Goal: Ask a question: Seek information or help from site administrators or community

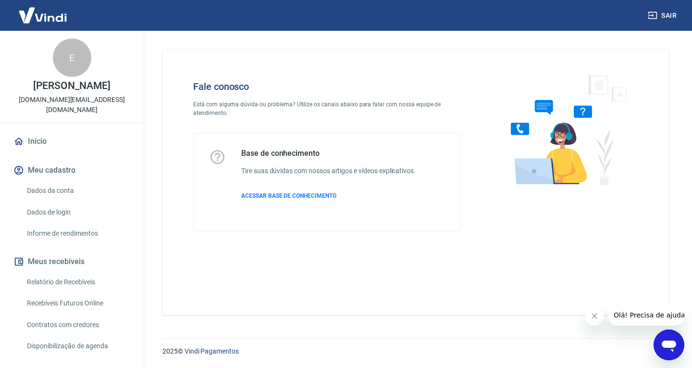
click at [667, 342] on icon "Abrir janela de mensagens" at bounding box center [669, 346] width 14 height 12
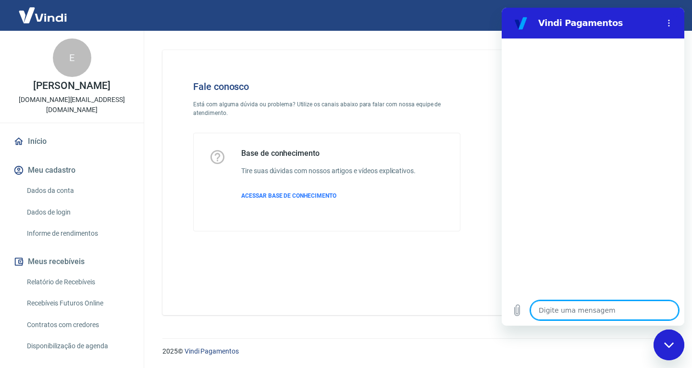
click at [579, 309] on textarea at bounding box center [605, 309] width 148 height 19
type textarea "b"
type textarea "x"
type textarea "bo"
type textarea "x"
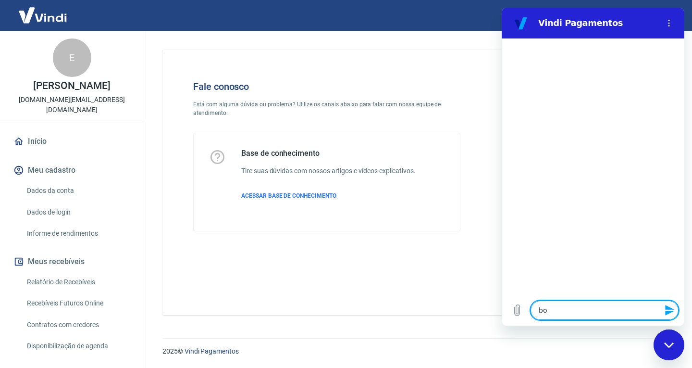
type textarea "bom"
type textarea "x"
type textarea "bom"
type textarea "x"
type textarea "bom d"
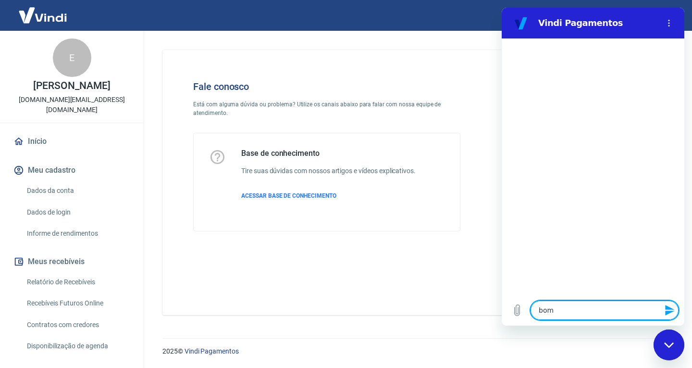
type textarea "x"
type textarea "bom di"
type textarea "x"
type textarea "bom dia"
type textarea "x"
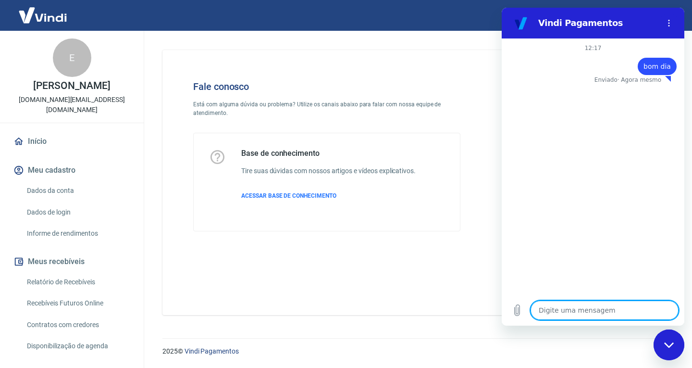
type textarea "x"
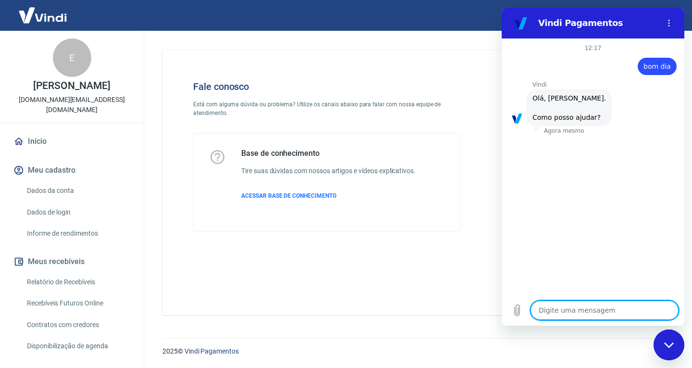
type textarea "p"
type textarea "x"
type textarea "pr"
type textarea "x"
type textarea "pre"
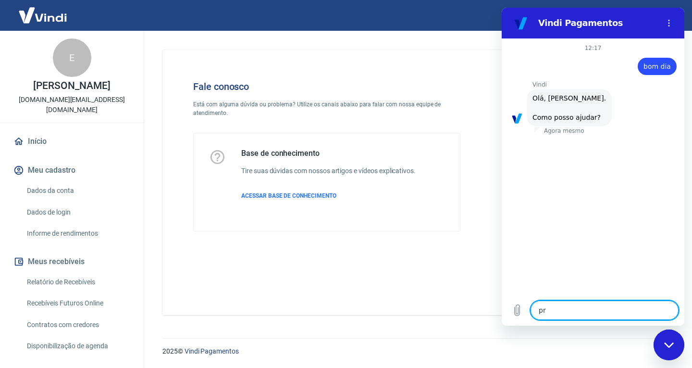
type textarea "x"
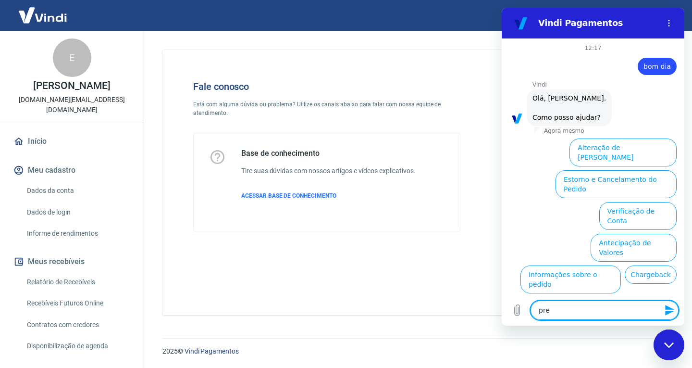
scroll to position [41, 0]
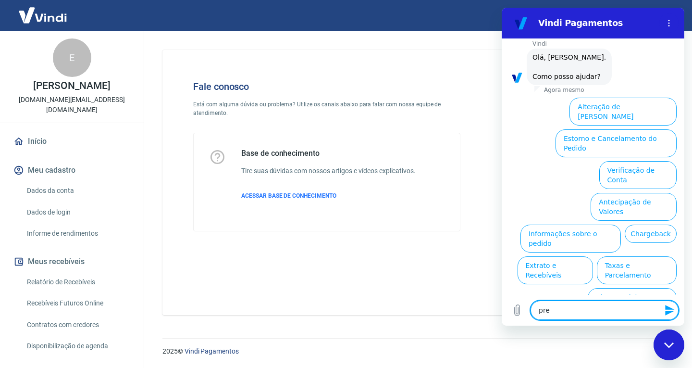
type textarea "prec"
type textarea "x"
type textarea "preci"
type textarea "x"
type textarea "precis"
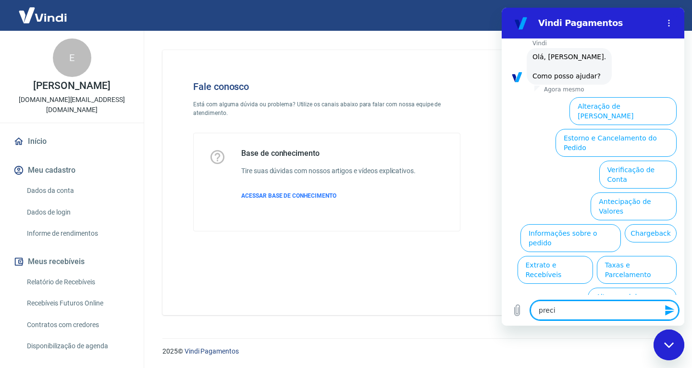
type textarea "x"
type textarea "precisa"
type textarea "x"
type textarea "precisam"
type textarea "x"
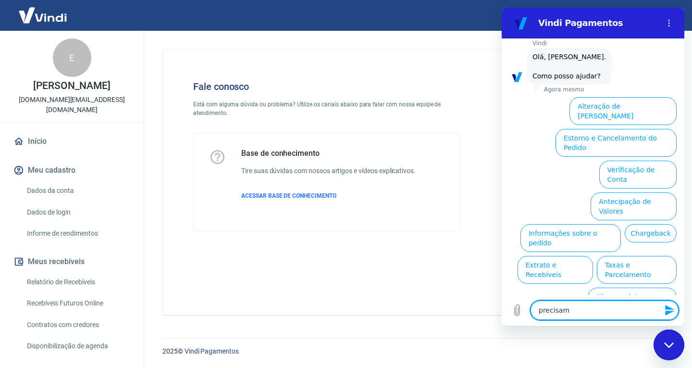
type textarea "precisamo"
type textarea "x"
type textarea "precisamos"
type textarea "x"
type textarea "precisamos"
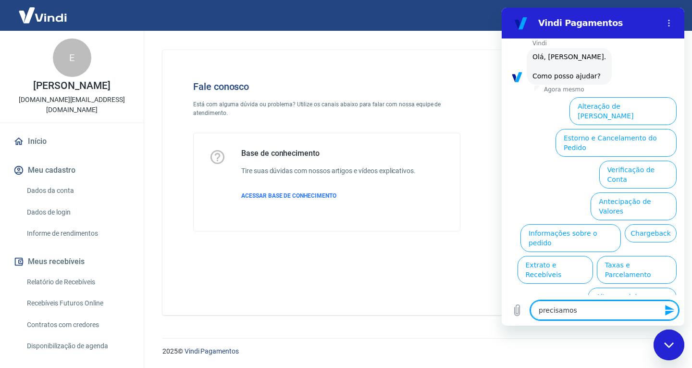
type textarea "x"
type textarea "precisamos"
click at [616, 319] on button "Assinaturas e Faturas Tray" at bounding box center [630, 333] width 93 height 28
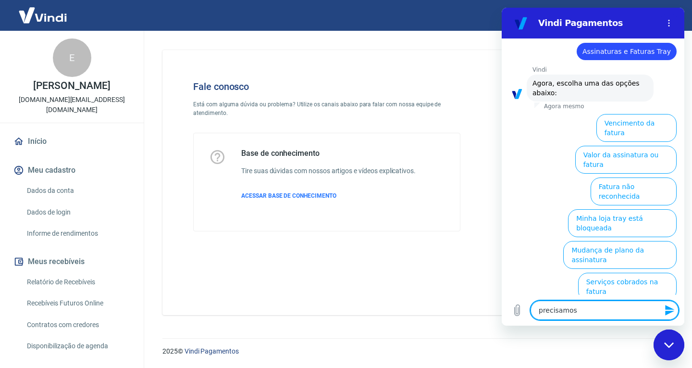
scroll to position [106, 0]
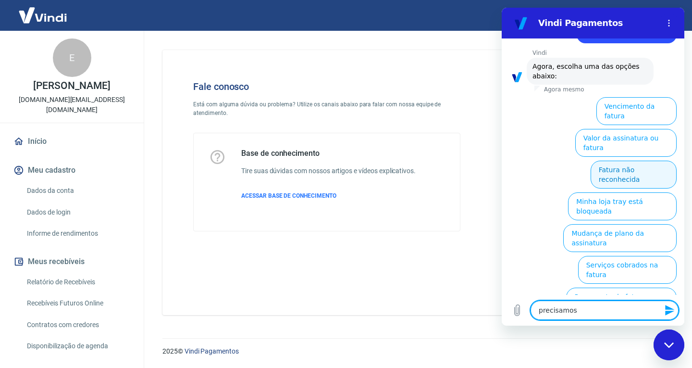
click at [633, 161] on button "Fatura não reconhecida" at bounding box center [634, 175] width 86 height 28
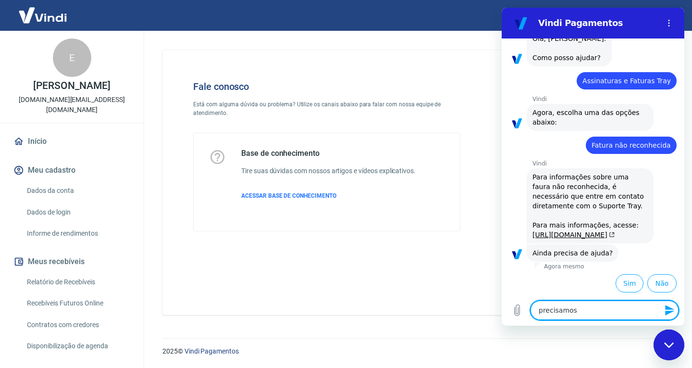
scroll to position [98, 0]
click at [658, 279] on button "Não" at bounding box center [661, 283] width 29 height 18
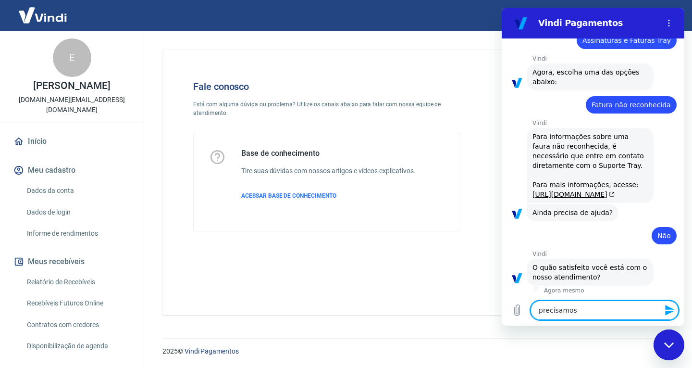
scroll to position [185, 0]
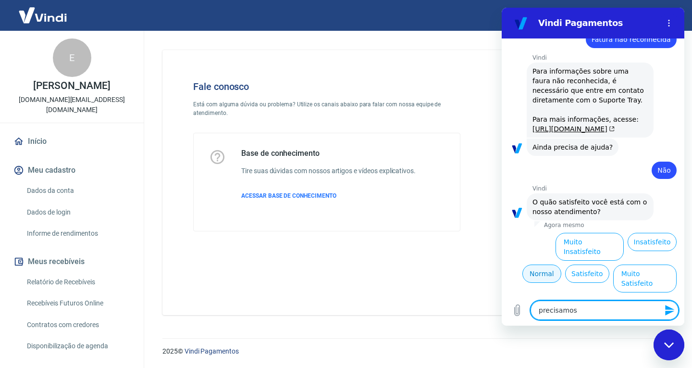
click at [527, 282] on button "Normal" at bounding box center [541, 273] width 39 height 18
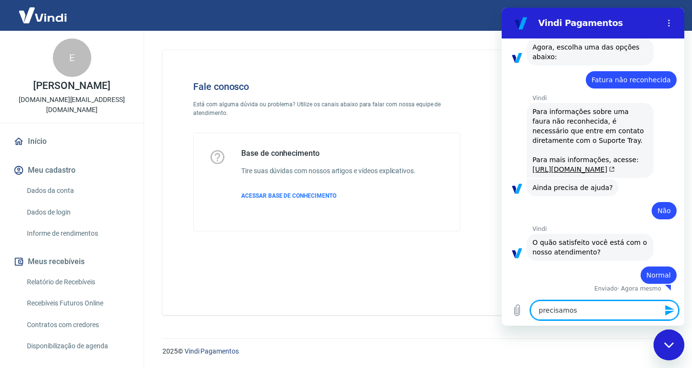
type textarea "x"
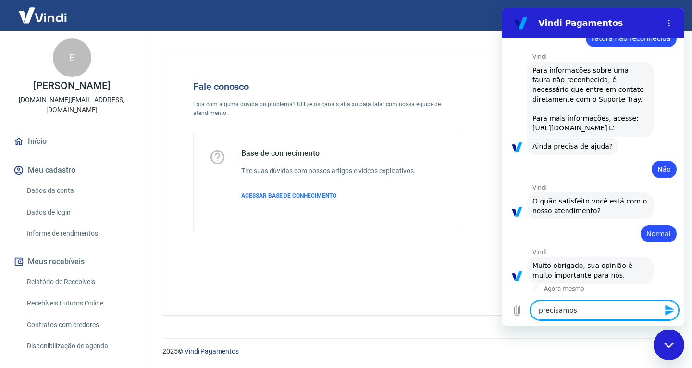
scroll to position [205, 0]
click at [563, 309] on textarea "precisamos" at bounding box center [605, 309] width 148 height 19
type textarea "precisamos"
type textarea "x"
type textarea "precisamos r"
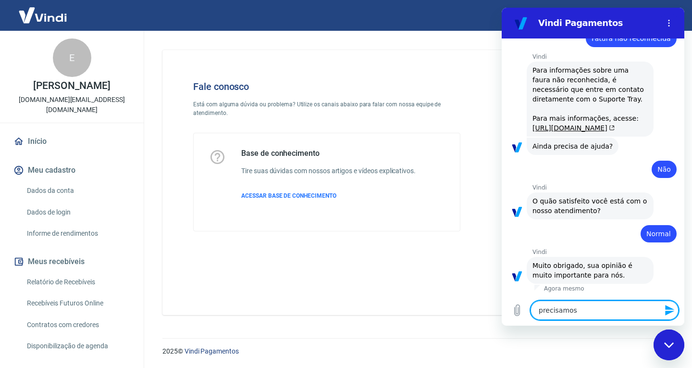
type textarea "x"
type textarea "precisamos re"
type textarea "x"
type textarea "precisamos res"
type textarea "x"
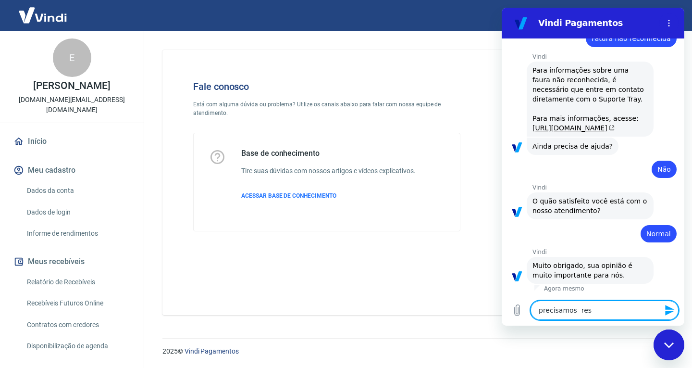
type textarea "precisamos reso"
type textarea "x"
type textarea "precisamos resol"
type textarea "x"
type textarea "precisamos resolv"
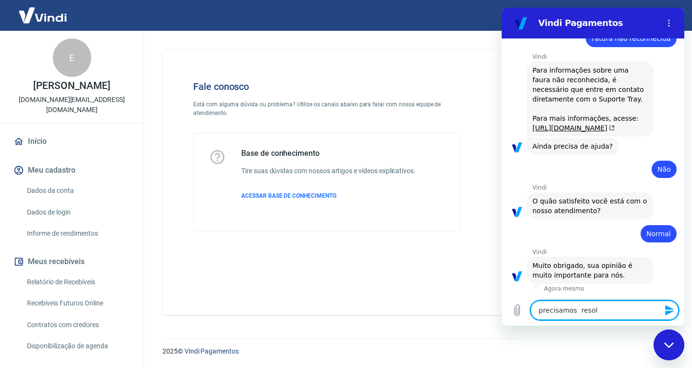
type textarea "x"
type textarea "precisamos resolve"
type textarea "x"
type textarea "precisamos resolver"
type textarea "x"
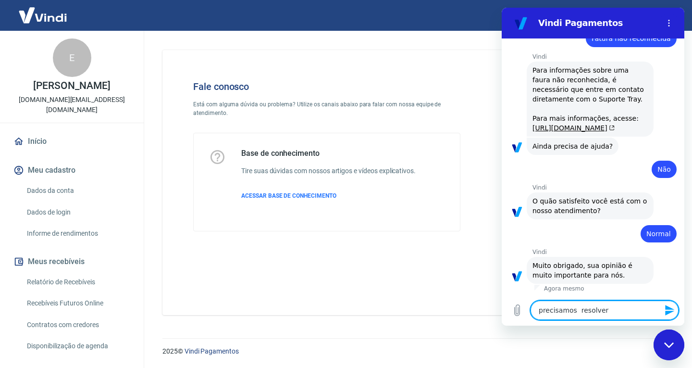
type textarea "precisamos resolver"
type textarea "x"
type textarea "precisamos resolver p"
type textarea "x"
type textarea "precisamos resolver pr"
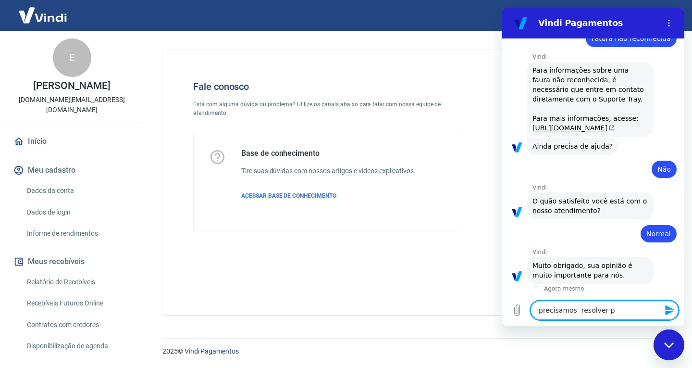
type textarea "x"
type textarea "precisamos resolver pro"
type textarea "x"
type textarea "precisamos resolver prob"
type textarea "x"
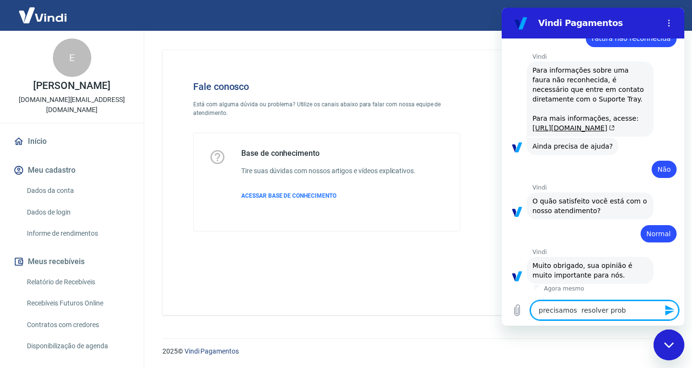
type textarea "precisamos resolver probl"
type textarea "x"
type textarea "precisamos resolver proble"
type textarea "x"
type textarea "precisamos resolver problem"
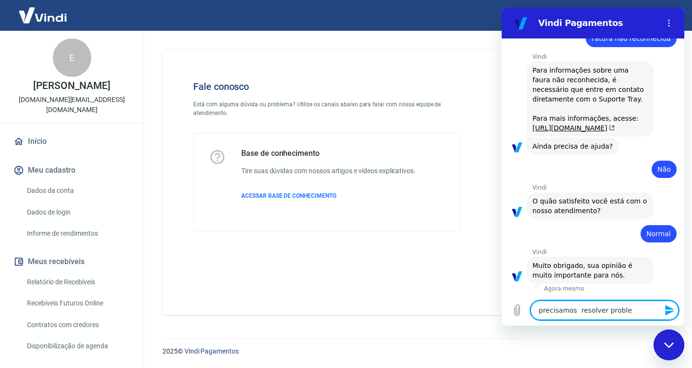
type textarea "x"
type textarea "precisamos resolver problema"
type textarea "x"
type textarea "precisamos resolver problemas"
type textarea "x"
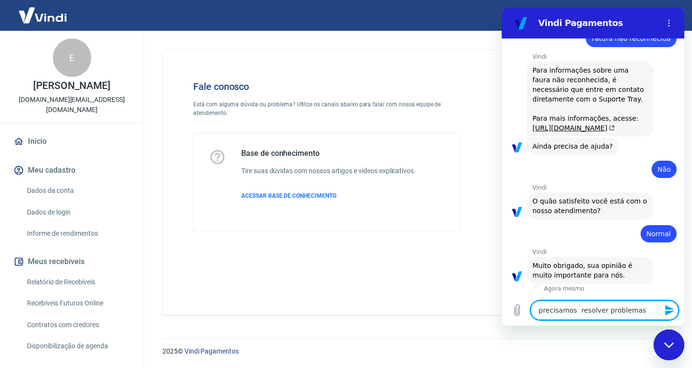
type textarea "precisamos resolver problemas"
type textarea "x"
type textarea "precisamos resolver problemas d"
type textarea "x"
type textarea "precisamos resolver problemas de"
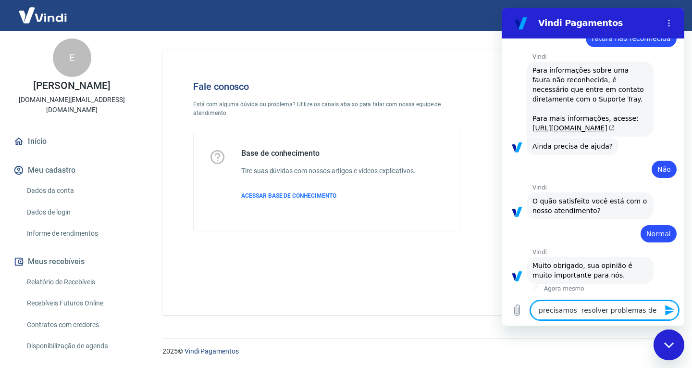
type textarea "x"
type textarea "precisamos resolver problemas de"
type textarea "x"
type textarea "precisamos resolver problemas de"
type textarea "x"
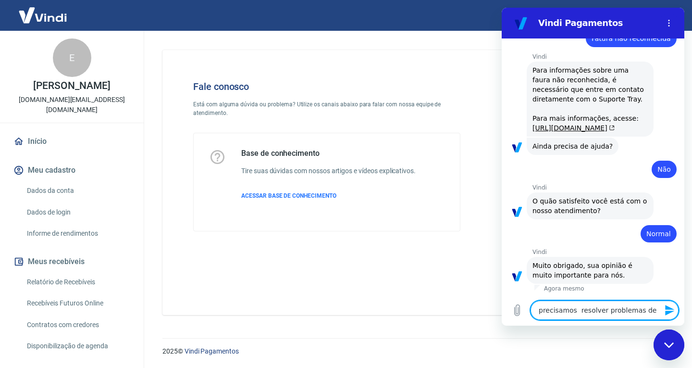
type textarea "precisamos resolver problemas d"
type textarea "x"
type textarea "precisamos resolver problemas"
type textarea "x"
type textarea "precisamos resolver problemas c"
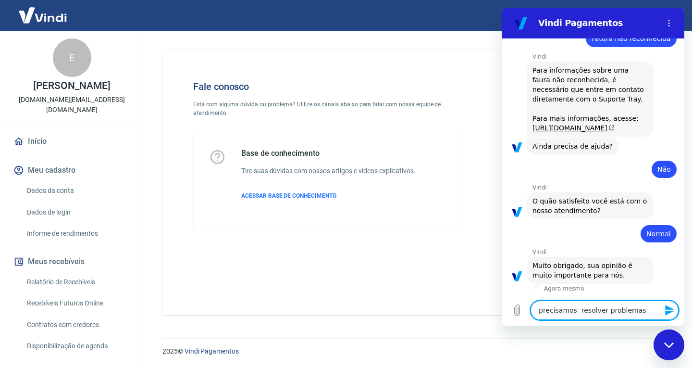
type textarea "x"
type textarea "precisamos resolver problemas co"
type textarea "x"
type textarea "precisamos resolver problemas com"
type textarea "x"
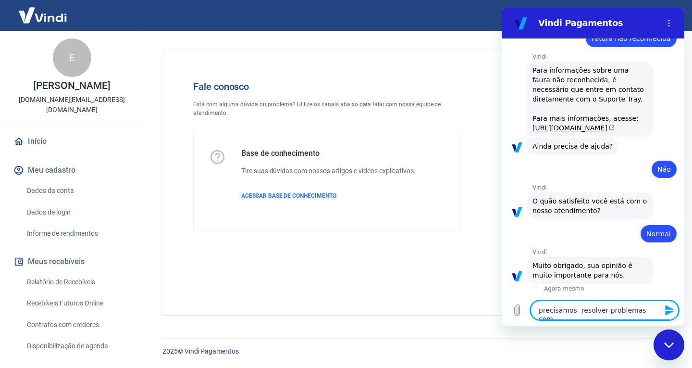
type textarea "precisamos resolver problemas com"
type textarea "x"
type textarea "precisamos resolver problemas com c"
type textarea "x"
type textarea "precisamos resolver problemas com ca"
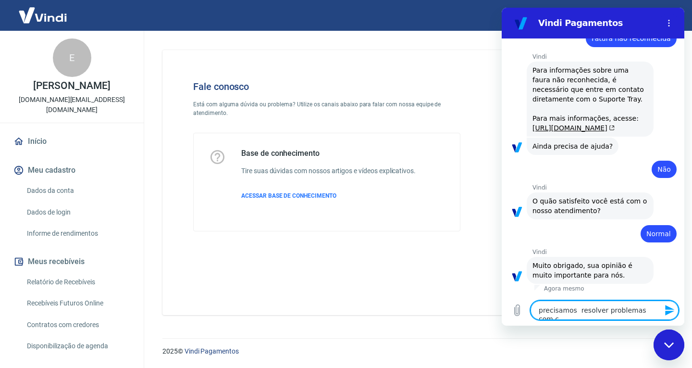
type textarea "x"
type textarea "precisamos resolver problemas com car"
type textarea "x"
type textarea "precisamos resolver problemas com cart"
type textarea "x"
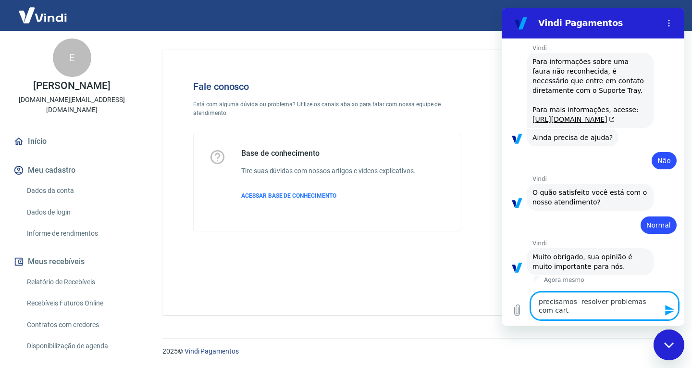
type textarea "precisamos resolver problemas com cartã"
type textarea "x"
type textarea "precisamos resolver problemas com cartã"
type textarea "x"
type textarea "precisamos resolver problemas com cartã o"
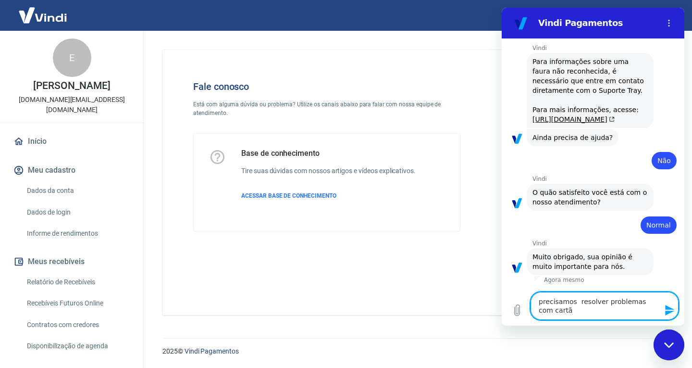
type textarea "x"
type textarea "precisamos resolver problemas com cartã od"
type textarea "x"
type textarea "precisamos resolver problemas com cartã ode"
type textarea "x"
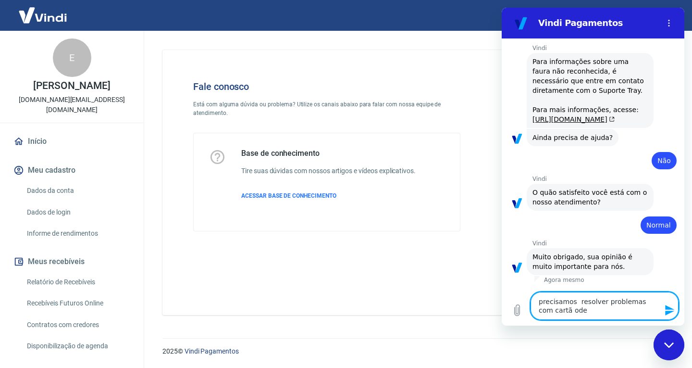
type textarea "precisamos resolver problemas com cartã ode"
type textarea "x"
type textarea "precisamos resolver problemas com cartã ode c"
type textarea "x"
type textarea "precisamos resolver problemas com cartã ode cl"
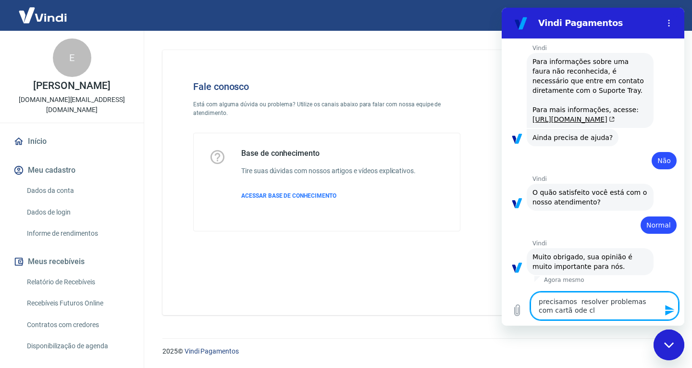
type textarea "x"
type textarea "precisamos resolver problemas com cartã ode cli"
type textarea "x"
type textarea "precisamos resolver problemas com cartã ode clie"
type textarea "x"
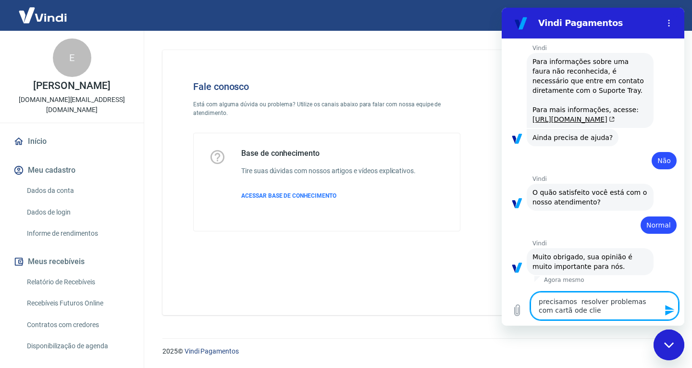
type textarea "precisamos resolver problemas com cartã ode clien"
type textarea "x"
type textarea "precisamos resolver problemas com cartã ode client"
type textarea "x"
type textarea "precisamos resolver problemas com cartã ode cliente"
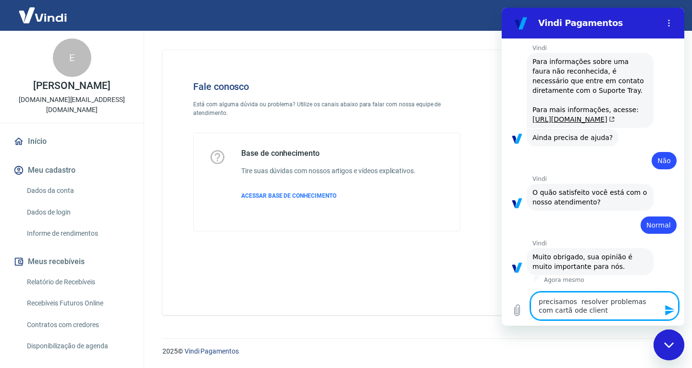
type textarea "x"
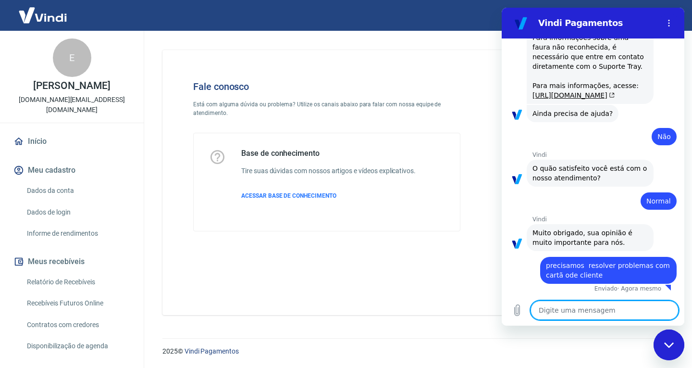
type textarea "x"
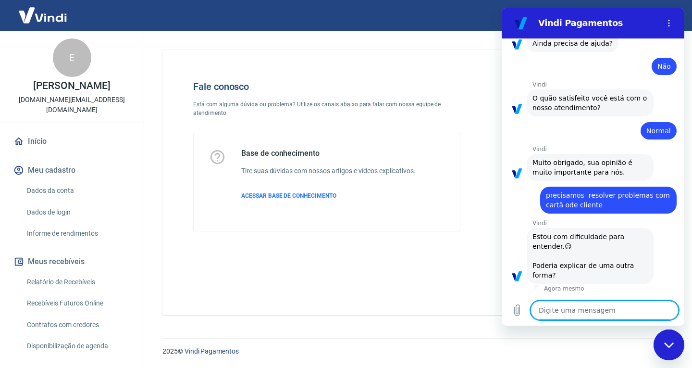
scroll to position [308, 0]
click at [567, 306] on textarea at bounding box center [605, 309] width 148 height 19
type textarea "f"
type textarea "x"
type textarea "fa"
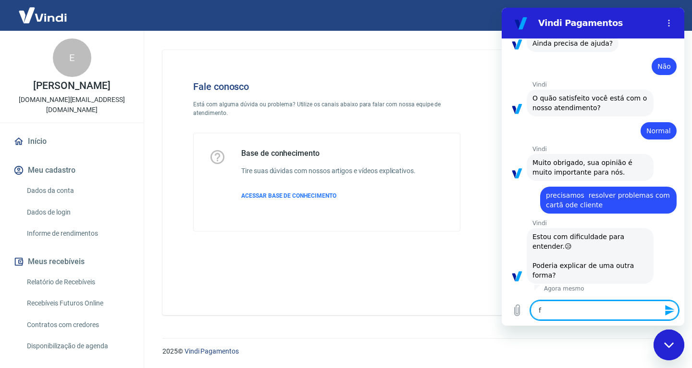
type textarea "x"
type textarea "fal"
type textarea "x"
type textarea "fala"
type textarea "x"
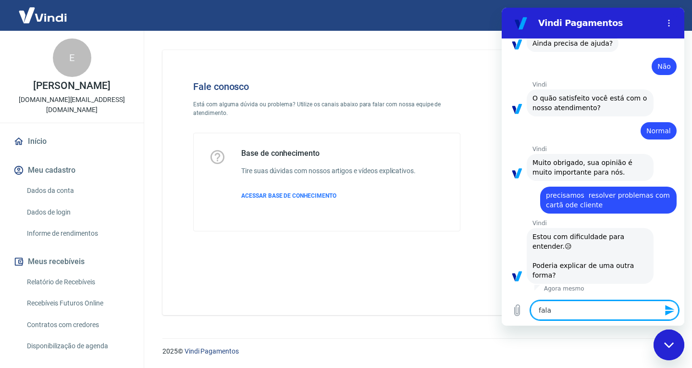
type textarea "falar"
type textarea "x"
type textarea "falar"
type textarea "x"
type textarea "falar c"
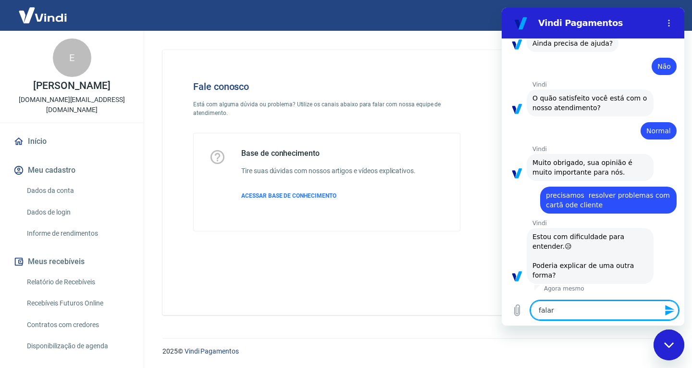
type textarea "x"
type textarea "falar co"
type textarea "x"
type textarea "falar com"
type textarea "x"
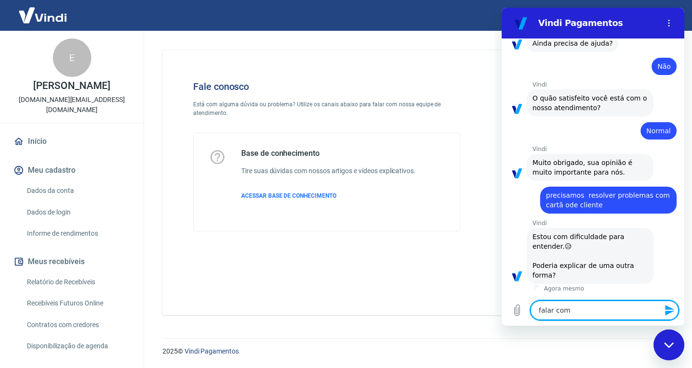
type textarea "falar com"
type textarea "x"
type textarea "falar com a"
type textarea "x"
type textarea "falar com at"
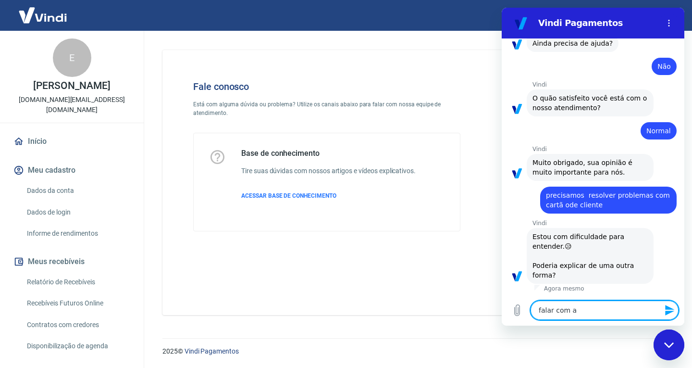
type textarea "x"
type textarea "falar com ate"
type textarea "x"
type textarea "falar com [GEOGRAPHIC_DATA]"
type textarea "x"
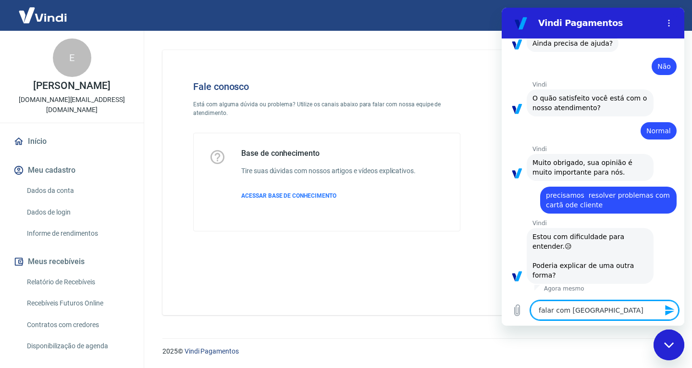
type textarea "falar com atend"
type textarea "x"
type textarea "falar com atende"
type textarea "x"
type textarea "falar com atenden"
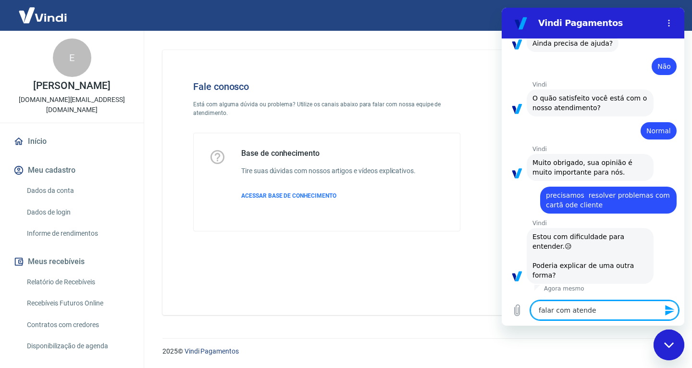
type textarea "x"
type textarea "falar com atendent"
type textarea "x"
type textarea "falar com atendente"
type textarea "x"
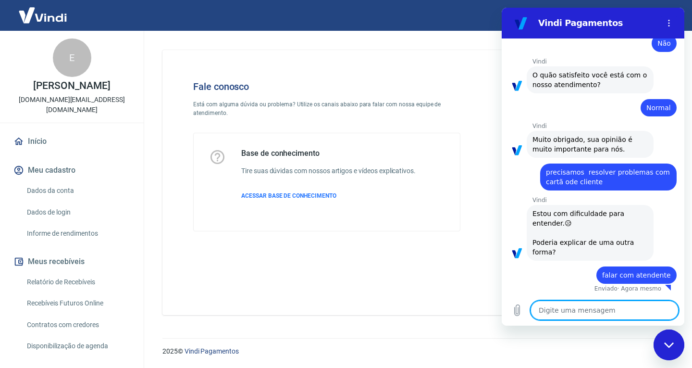
type textarea "x"
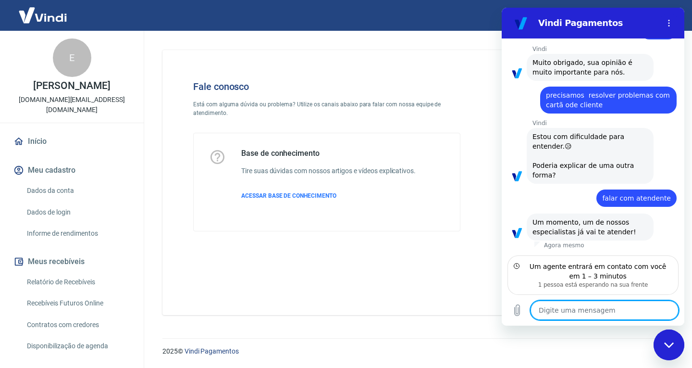
scroll to position [408, 0]
click at [669, 20] on circle "Menu de opções" at bounding box center [669, 20] width 1 height 1
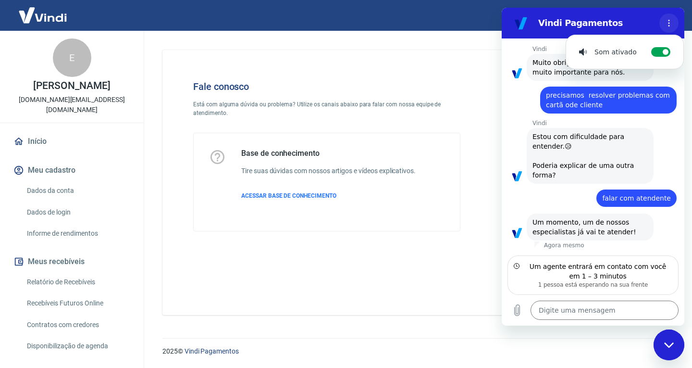
click at [669, 20] on circle "Menu de opções" at bounding box center [669, 20] width 1 height 1
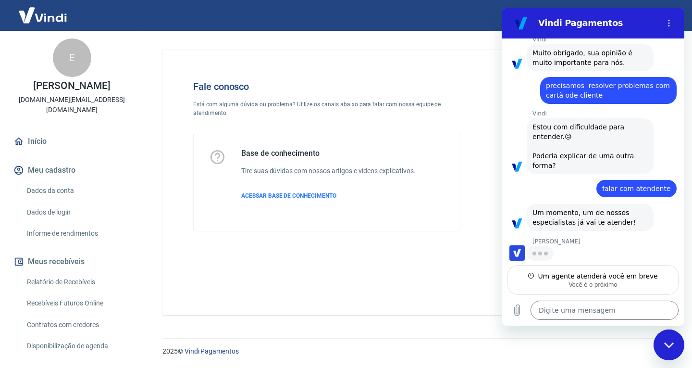
type textarea "x"
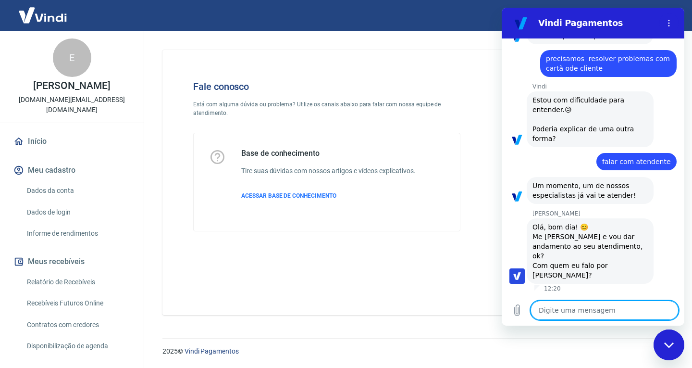
scroll to position [434, 0]
click at [567, 307] on textarea at bounding box center [605, 309] width 148 height 19
type textarea "o"
type textarea "x"
type textarea "oi"
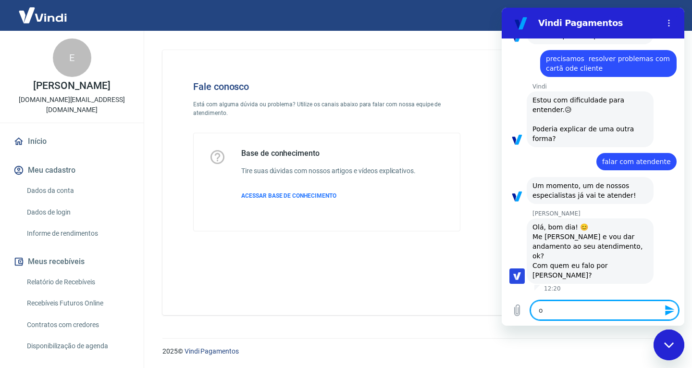
type textarea "x"
type textarea "oi"
type textarea "x"
type textarea "oi A"
type textarea "x"
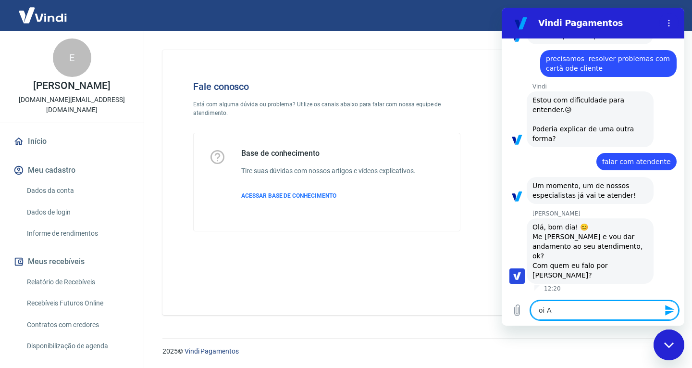
type textarea "oi An"
type textarea "x"
type textarea "oi And"
type textarea "x"
type textarea "oi Andr"
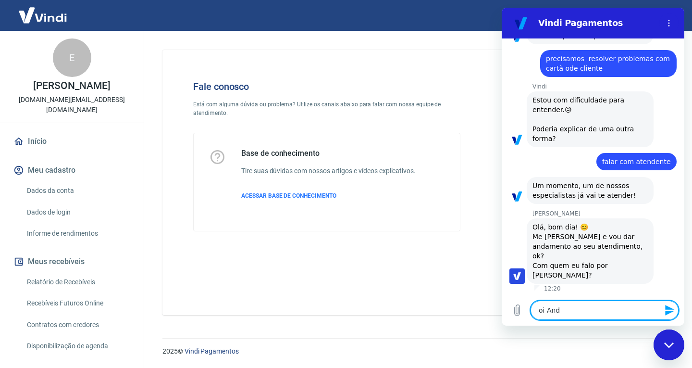
type textarea "x"
type textarea "oi [PERSON_NAME]"
type textarea "x"
type textarea "oi Andres"
type textarea "x"
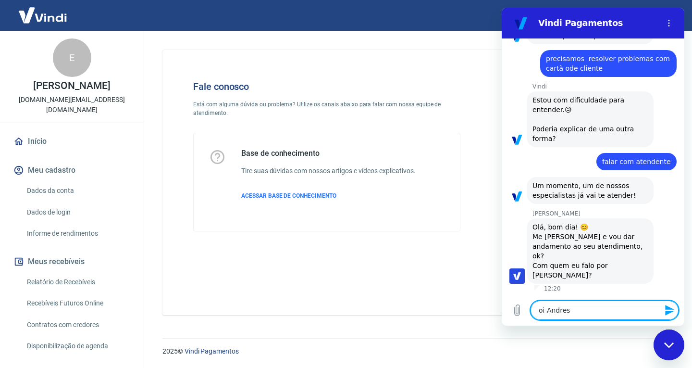
type textarea "oi Andress"
type textarea "x"
type textarea "oi Andres"
type textarea "x"
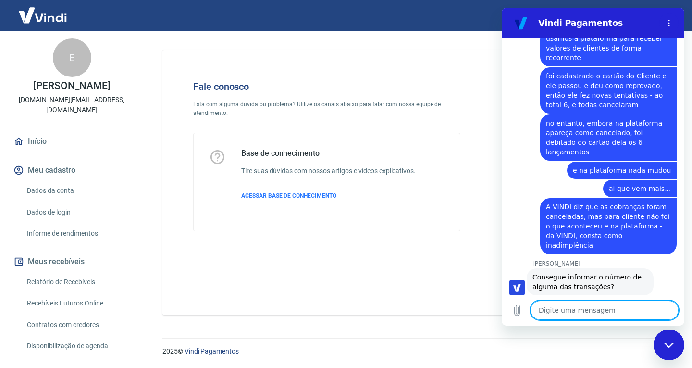
scroll to position [695, 0]
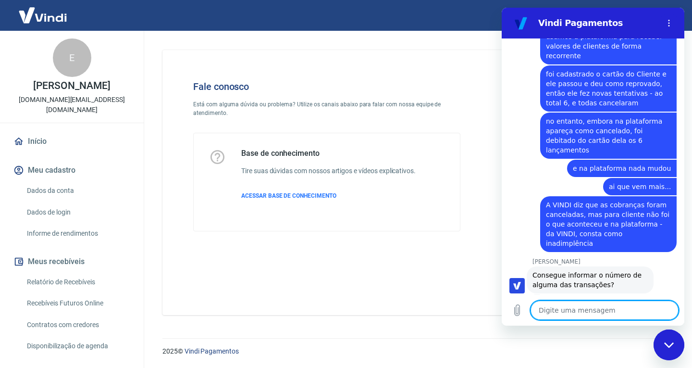
click at [557, 312] on textarea at bounding box center [605, 309] width 148 height 19
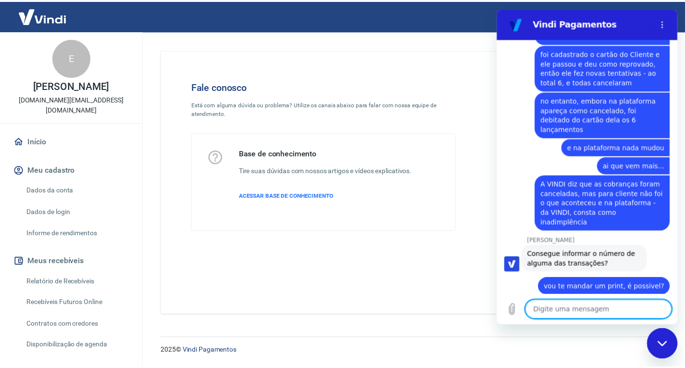
scroll to position [718, 0]
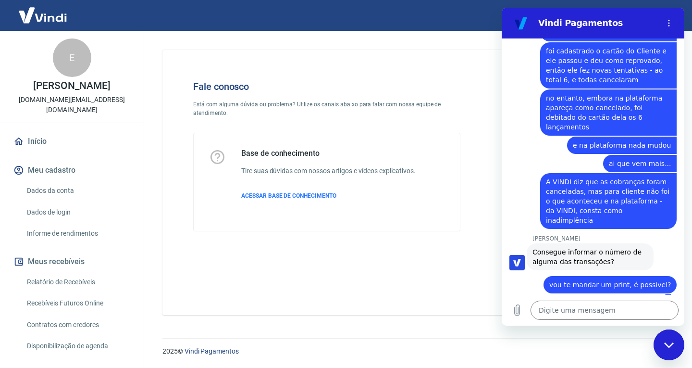
click at [59, 181] on link "Dados da conta" at bounding box center [77, 191] width 109 height 20
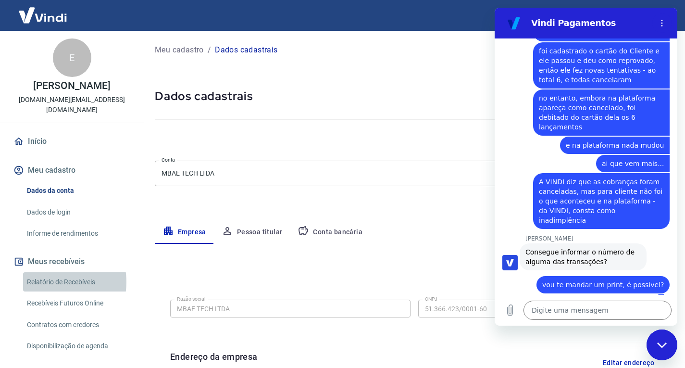
click at [53, 272] on link "Relatório de Recebíveis" at bounding box center [77, 282] width 109 height 20
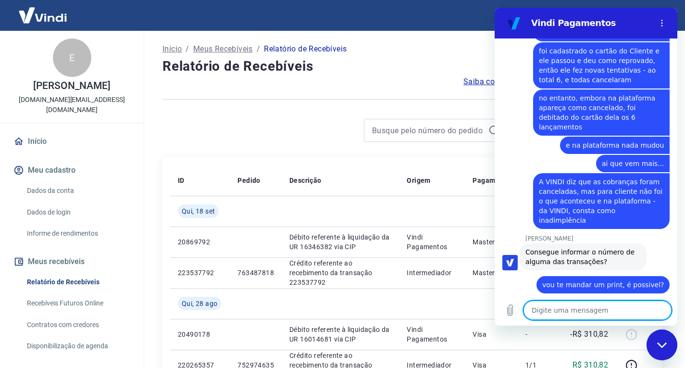
scroll to position [750, 0]
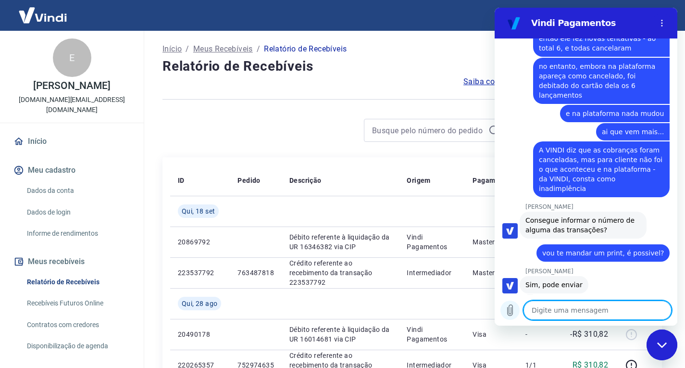
click at [509, 309] on icon "Carregar arquivo" at bounding box center [510, 310] width 5 height 11
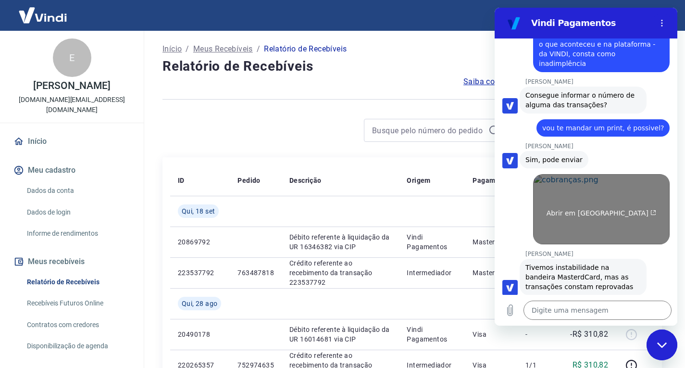
scroll to position [877, 0]
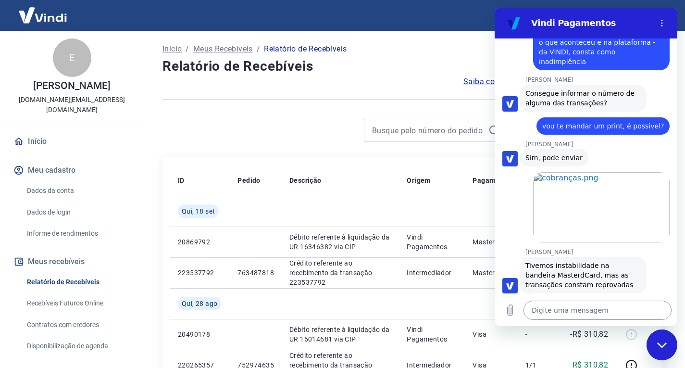
click at [547, 312] on textarea at bounding box center [597, 309] width 148 height 19
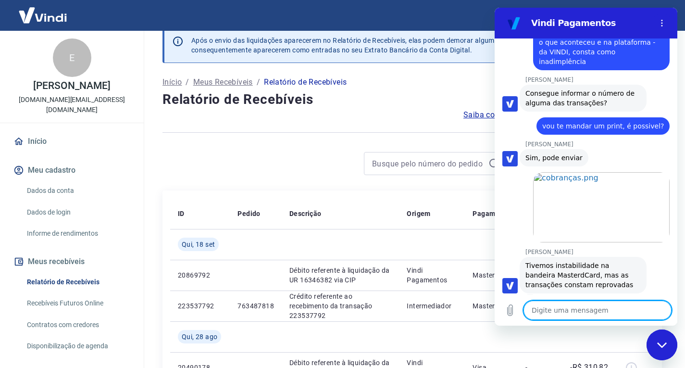
scroll to position [0, 0]
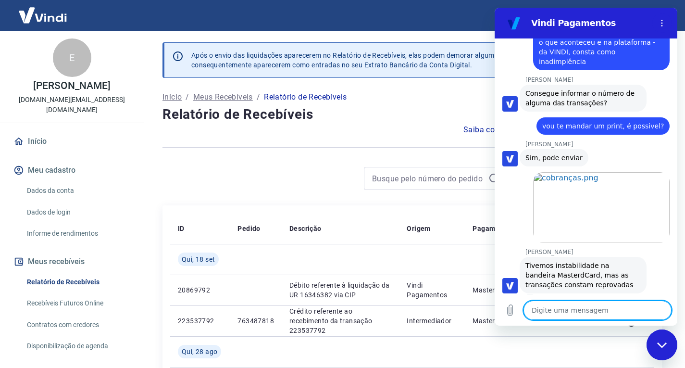
drag, startPoint x: 568, startPoint y: 315, endPoint x: 572, endPoint y: 310, distance: 6.5
click at [569, 313] on textarea at bounding box center [597, 309] width 148 height 19
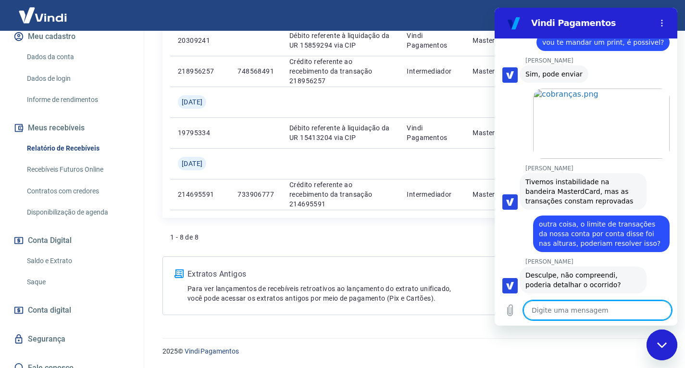
scroll to position [144, 0]
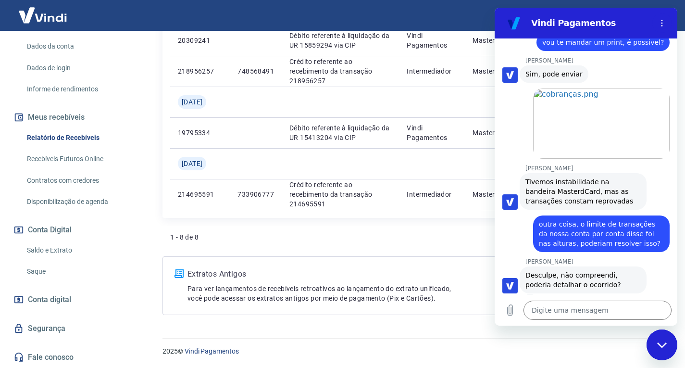
click at [48, 149] on link "Recebíveis Futuros Online" at bounding box center [77, 159] width 109 height 20
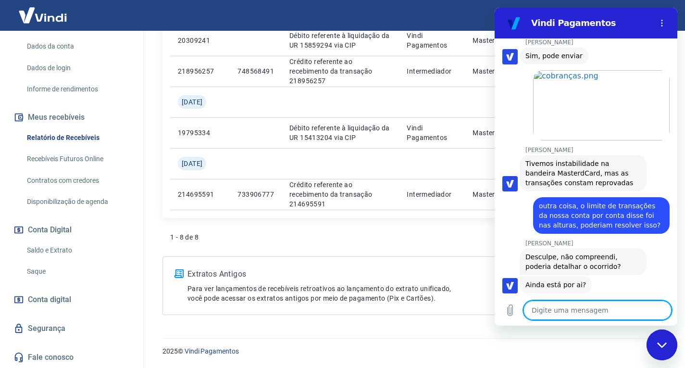
click at [558, 305] on textarea at bounding box center [597, 309] width 148 height 19
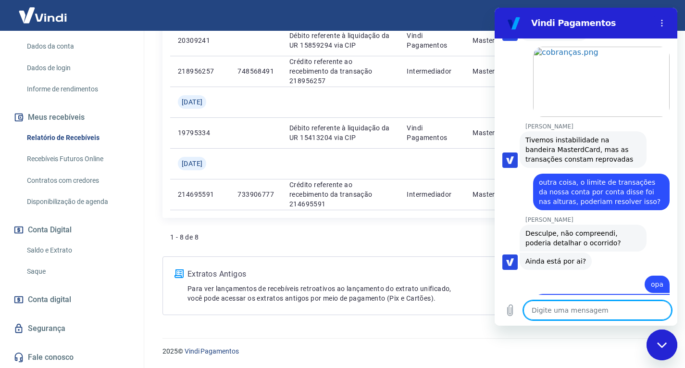
scroll to position [1067, 0]
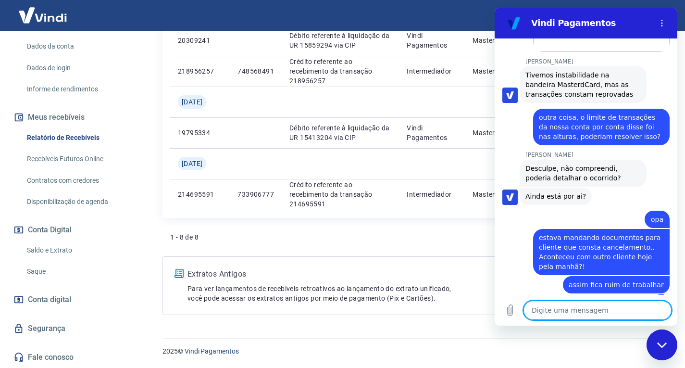
click at [583, 313] on textarea at bounding box center [597, 309] width 148 height 19
click at [512, 87] on figure at bounding box center [509, 94] width 15 height 15
click at [564, 310] on textarea at bounding box center [597, 309] width 148 height 19
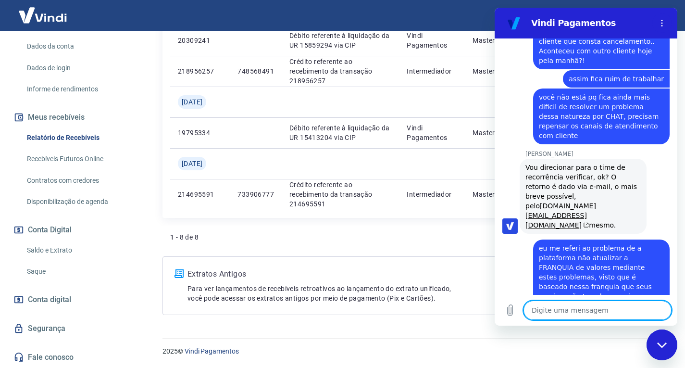
scroll to position [1275, 0]
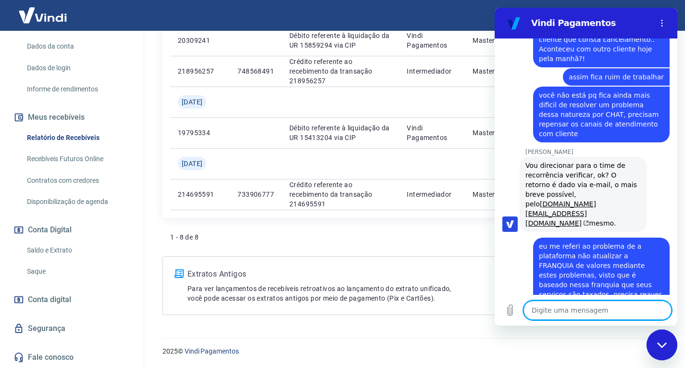
click at [580, 310] on textarea at bounding box center [597, 309] width 148 height 19
click at [509, 216] on figure at bounding box center [509, 223] width 15 height 15
drag, startPoint x: 509, startPoint y: 197, endPoint x: 515, endPoint y: 100, distance: 96.3
click at [515, 100] on div "diz: você não está pq fica ainda mais dificil de resolver um problema dessa nat…" at bounding box center [582, 114] width 175 height 57
click at [591, 313] on textarea at bounding box center [597, 309] width 148 height 19
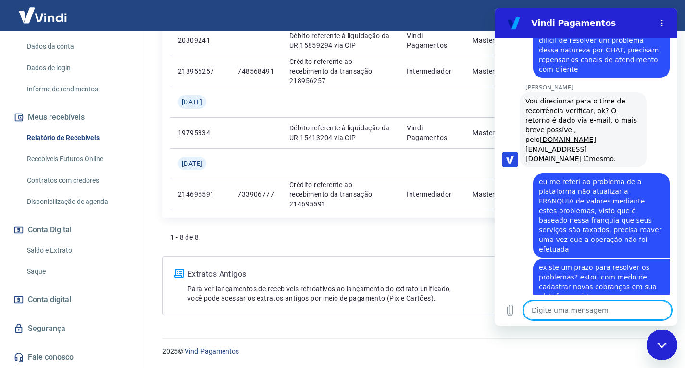
scroll to position [1341, 0]
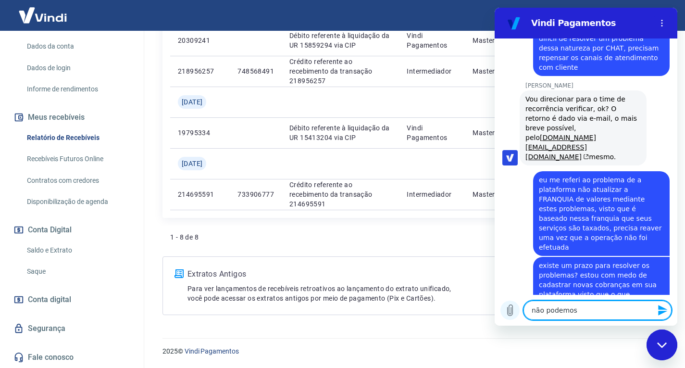
drag, startPoint x: 577, startPoint y: 308, endPoint x: 503, endPoint y: 313, distance: 74.2
click at [503, 312] on div "Digite uma mensagem não podemos x" at bounding box center [586, 310] width 183 height 31
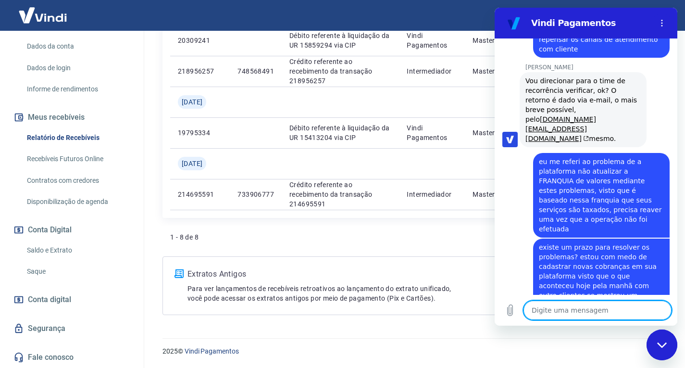
scroll to position [1420, 0]
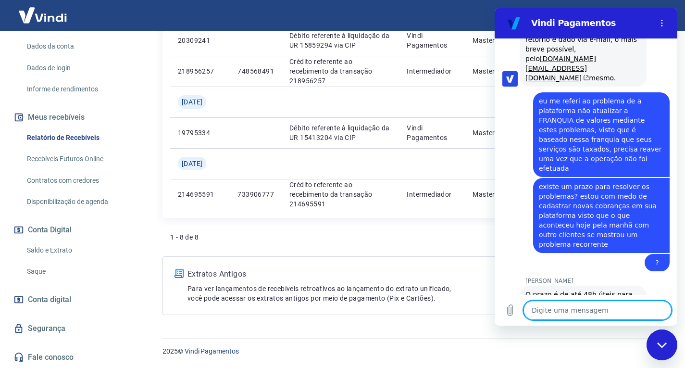
click at [551, 312] on textarea at bounding box center [597, 309] width 148 height 19
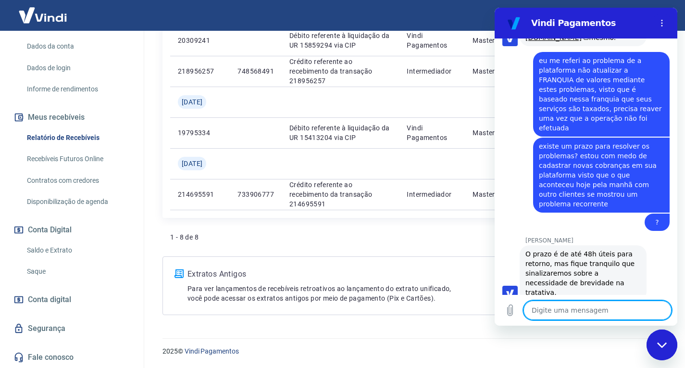
scroll to position [1462, 0]
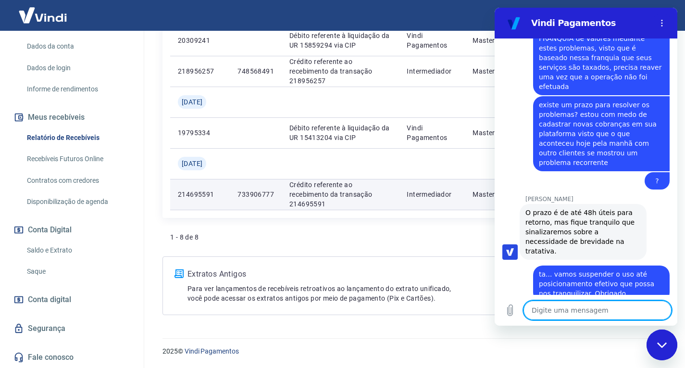
scroll to position [1503, 0]
